Goal: Task Accomplishment & Management: Manage account settings

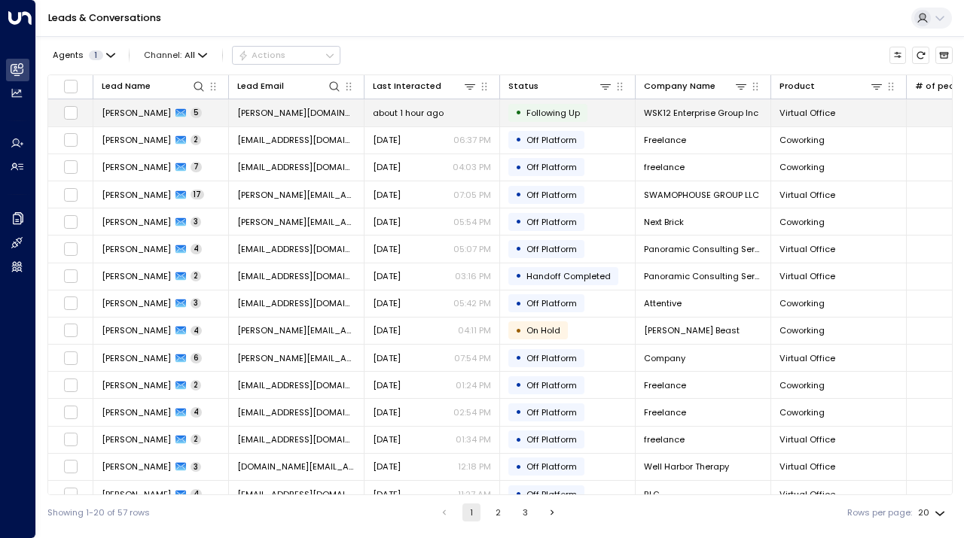
click at [608, 114] on td "• Following Up" at bounding box center [567, 112] width 135 height 26
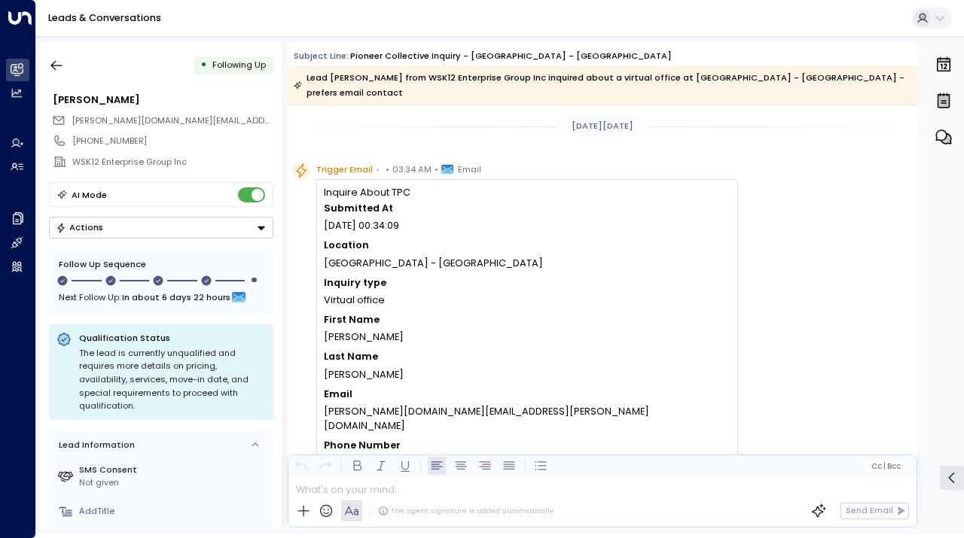
click at [193, 230] on button "Actions" at bounding box center [161, 228] width 224 height 22
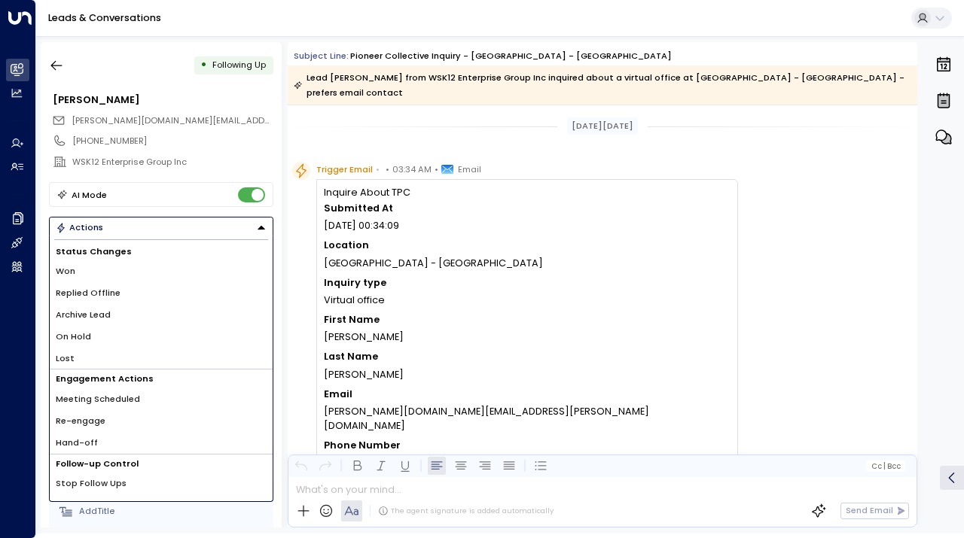
click at [202, 352] on li "Lost" at bounding box center [161, 359] width 223 height 22
